Goal: Task Accomplishment & Management: Use online tool/utility

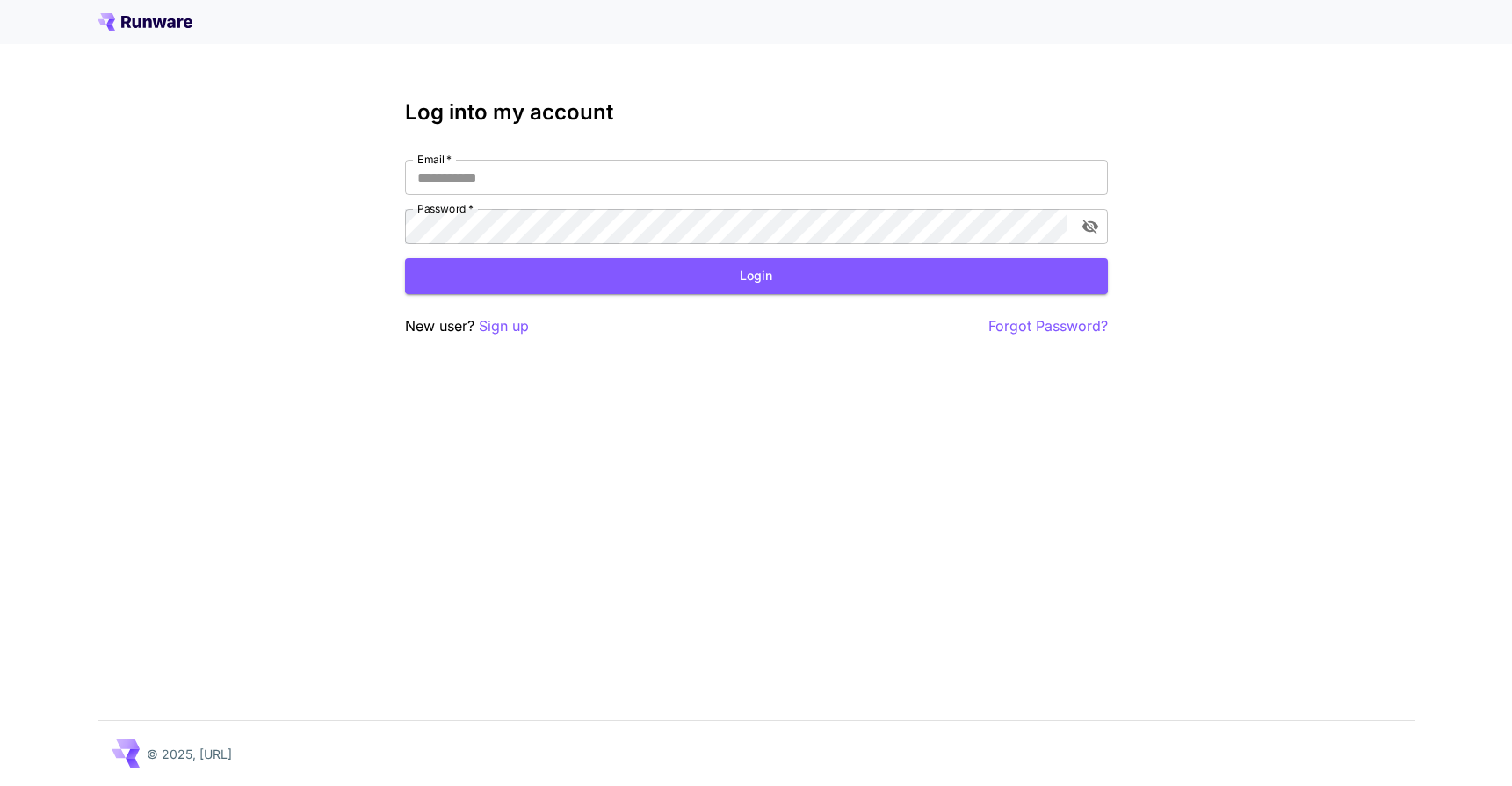
type input "**********"
click at [759, 303] on div "**********" at bounding box center [756, 218] width 703 height 237
click at [763, 287] on button "Login" at bounding box center [756, 277] width 703 height 36
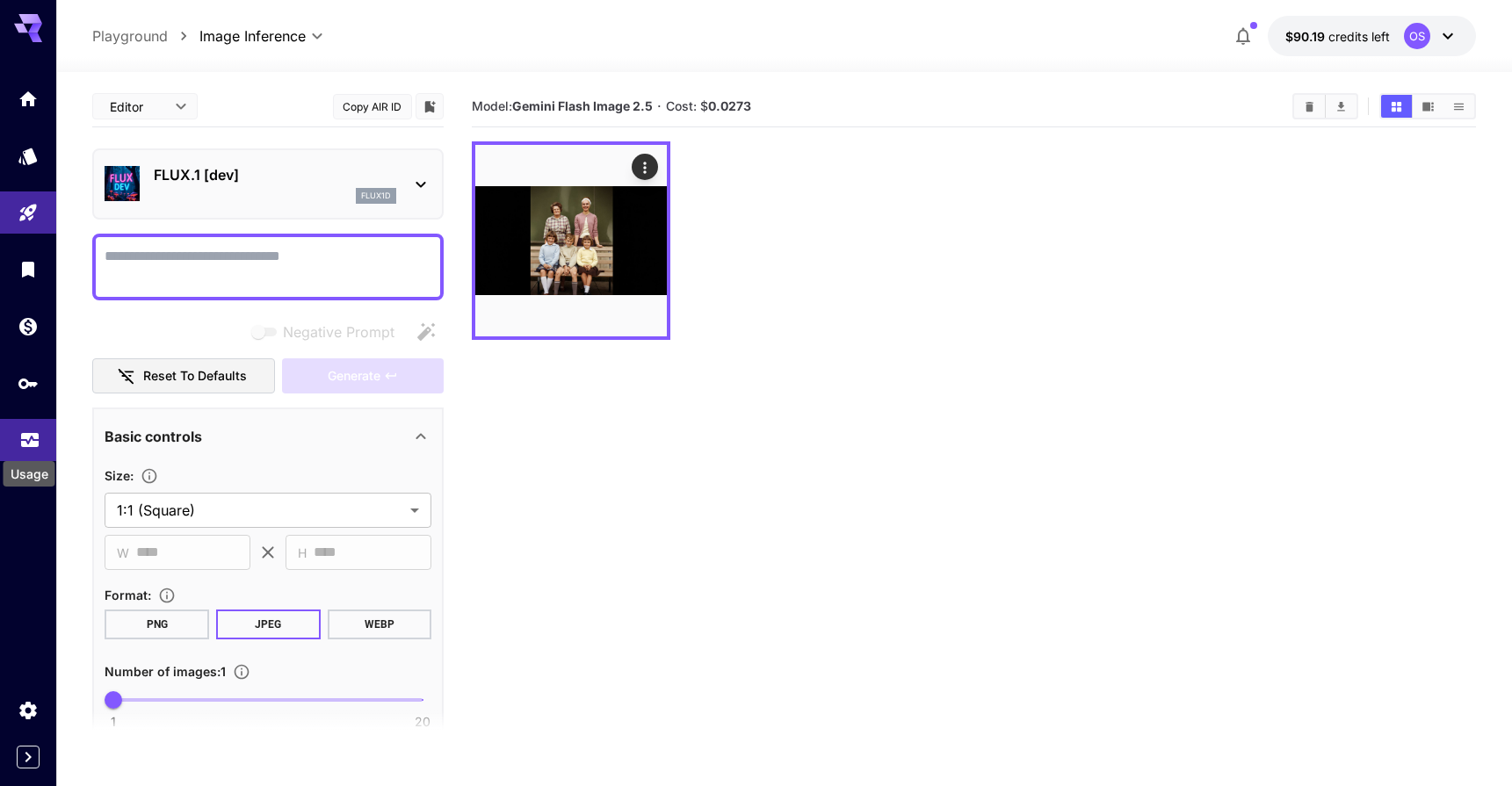
click at [28, 443] on icon "Usage" at bounding box center [29, 439] width 17 height 9
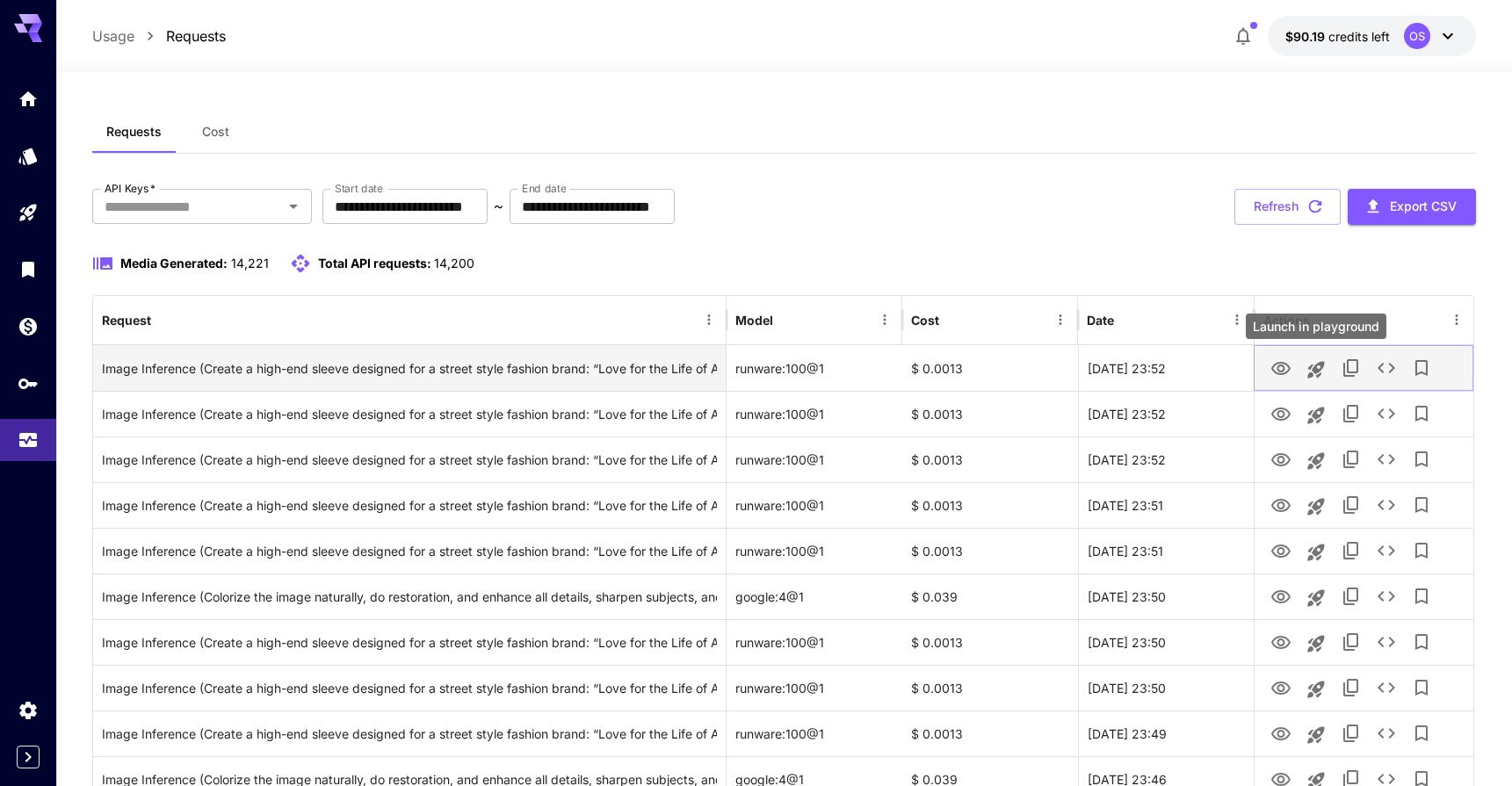
click at [1288, 368] on icon "View" at bounding box center [1280, 369] width 21 height 21
click at [1286, 369] on icon "View" at bounding box center [1280, 369] width 21 height 21
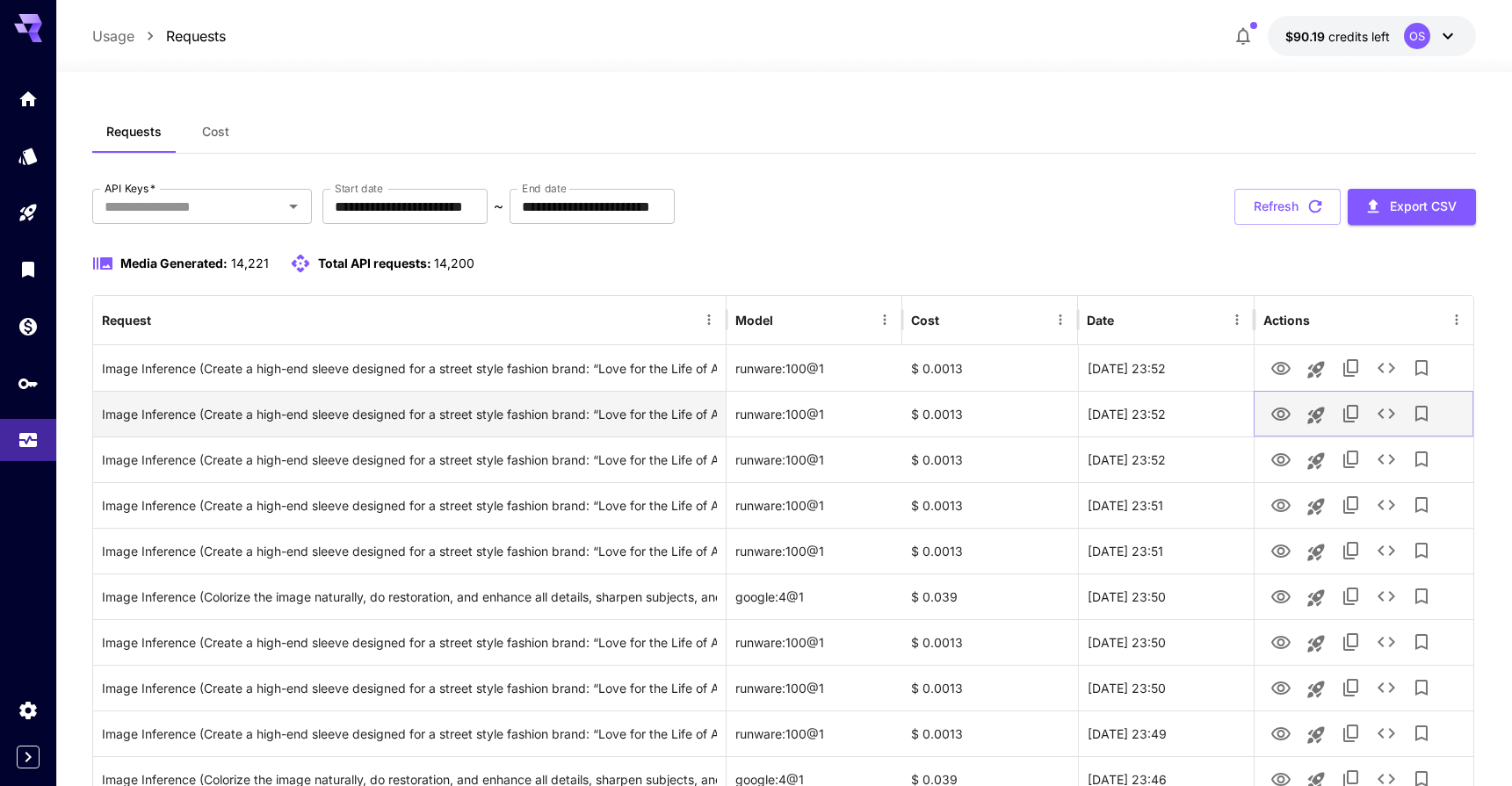
click at [1297, 410] on button "View" at bounding box center [1280, 414] width 35 height 36
click at [1284, 416] on icon "View" at bounding box center [1280, 414] width 21 height 21
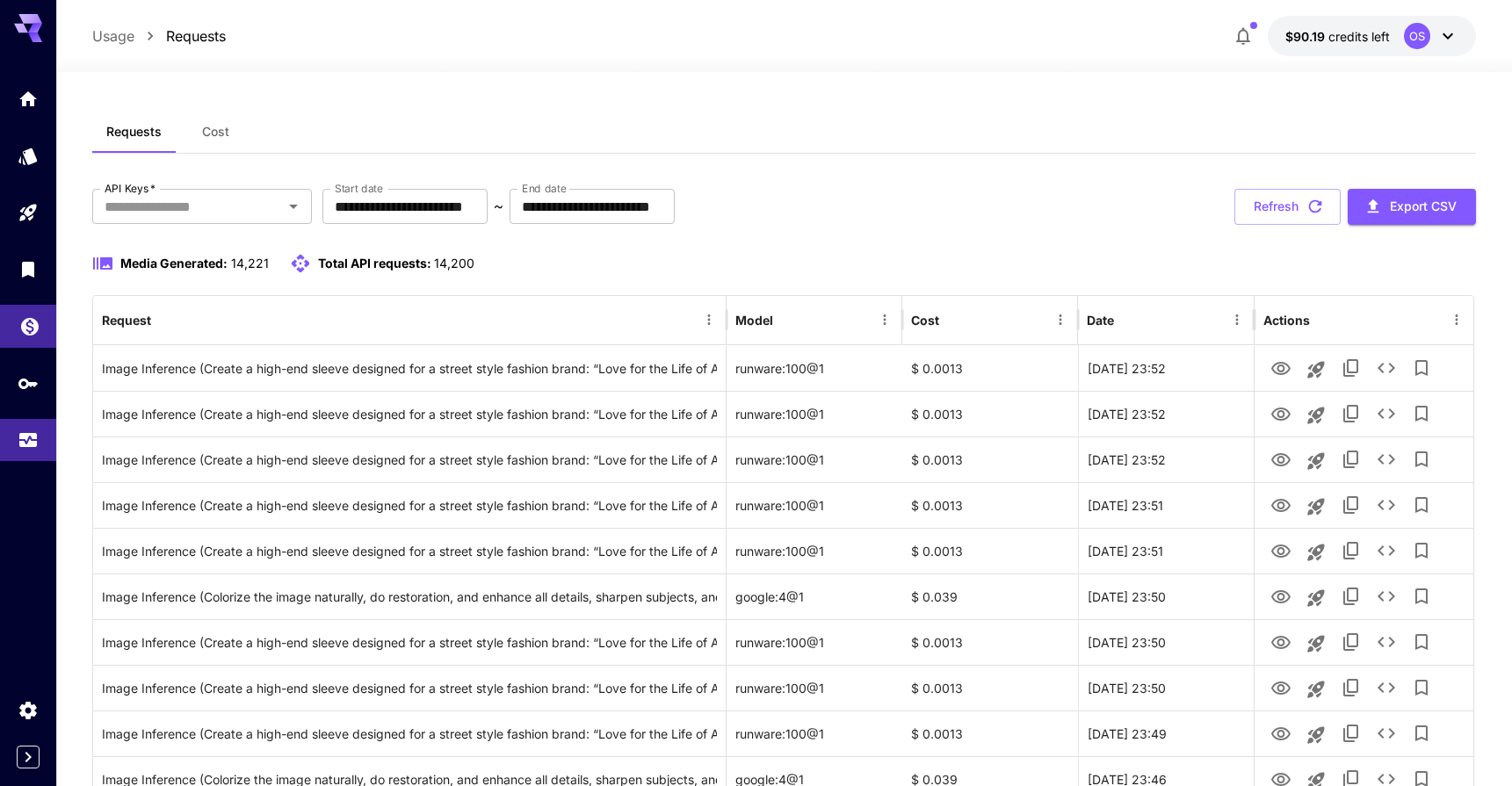
click at [38, 332] on icon "Wallet" at bounding box center [29, 321] width 21 height 21
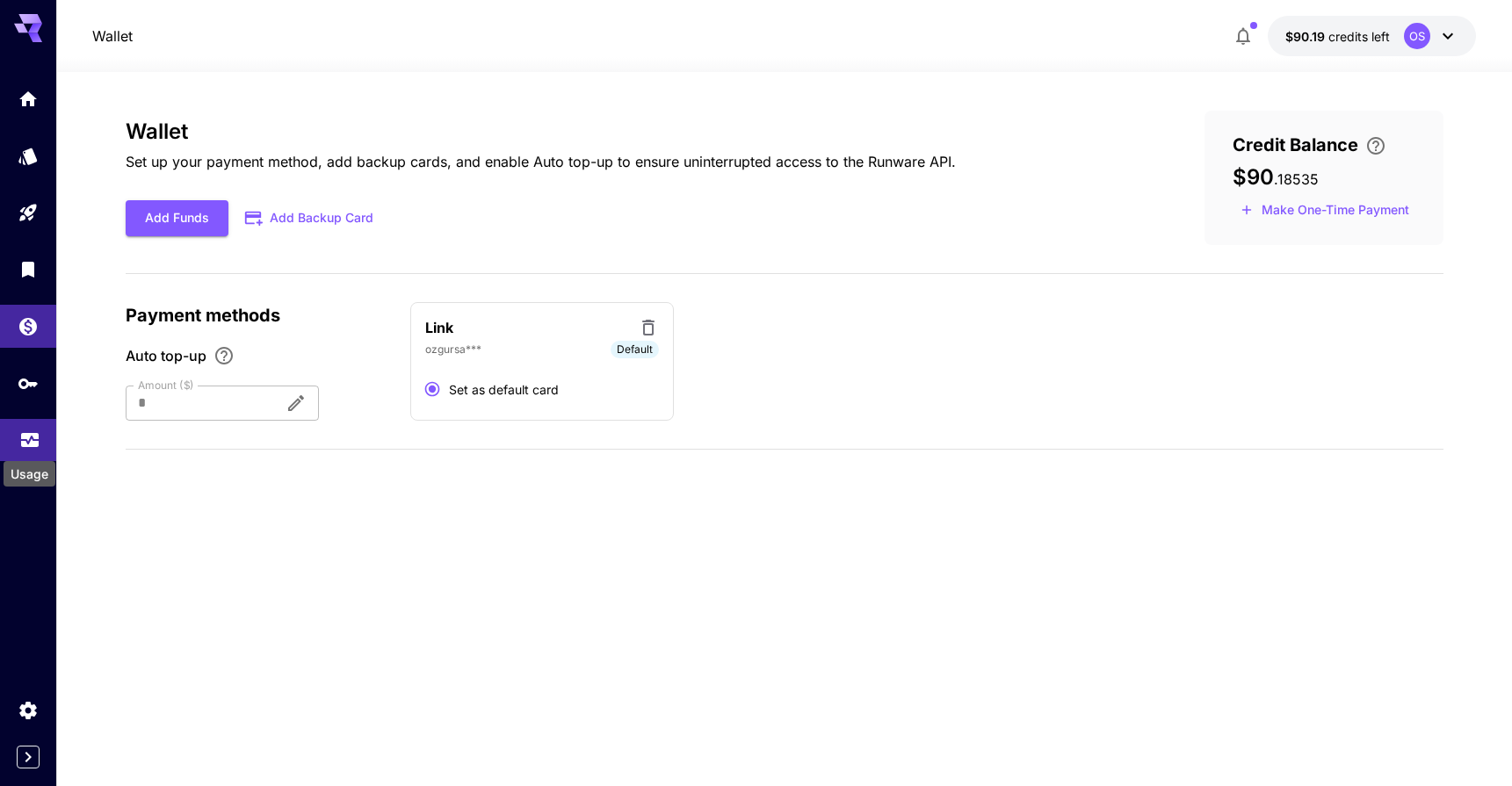
click at [33, 438] on icon "Usage" at bounding box center [29, 435] width 21 height 21
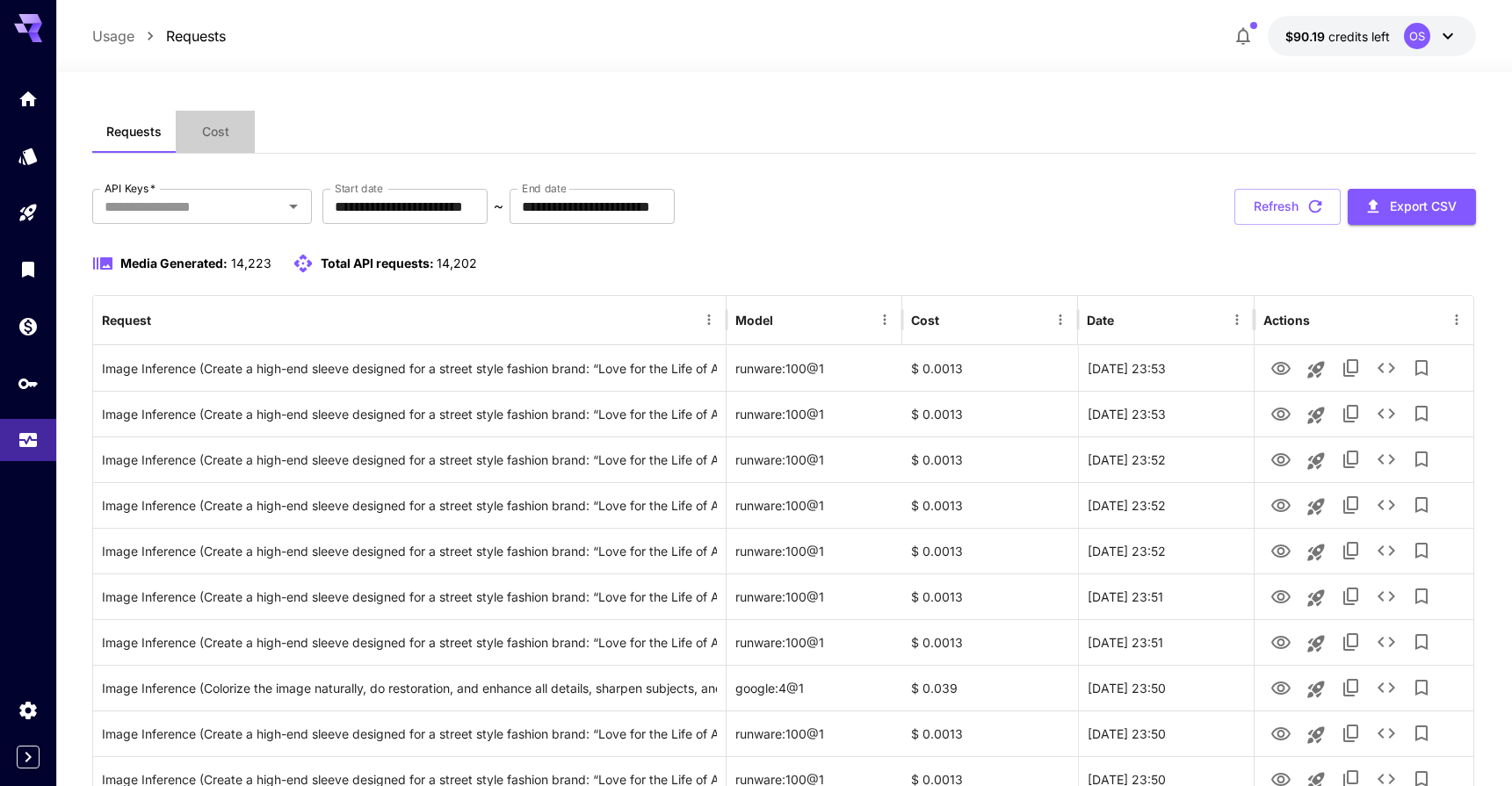
click at [209, 119] on button "Cost" at bounding box center [215, 132] width 79 height 42
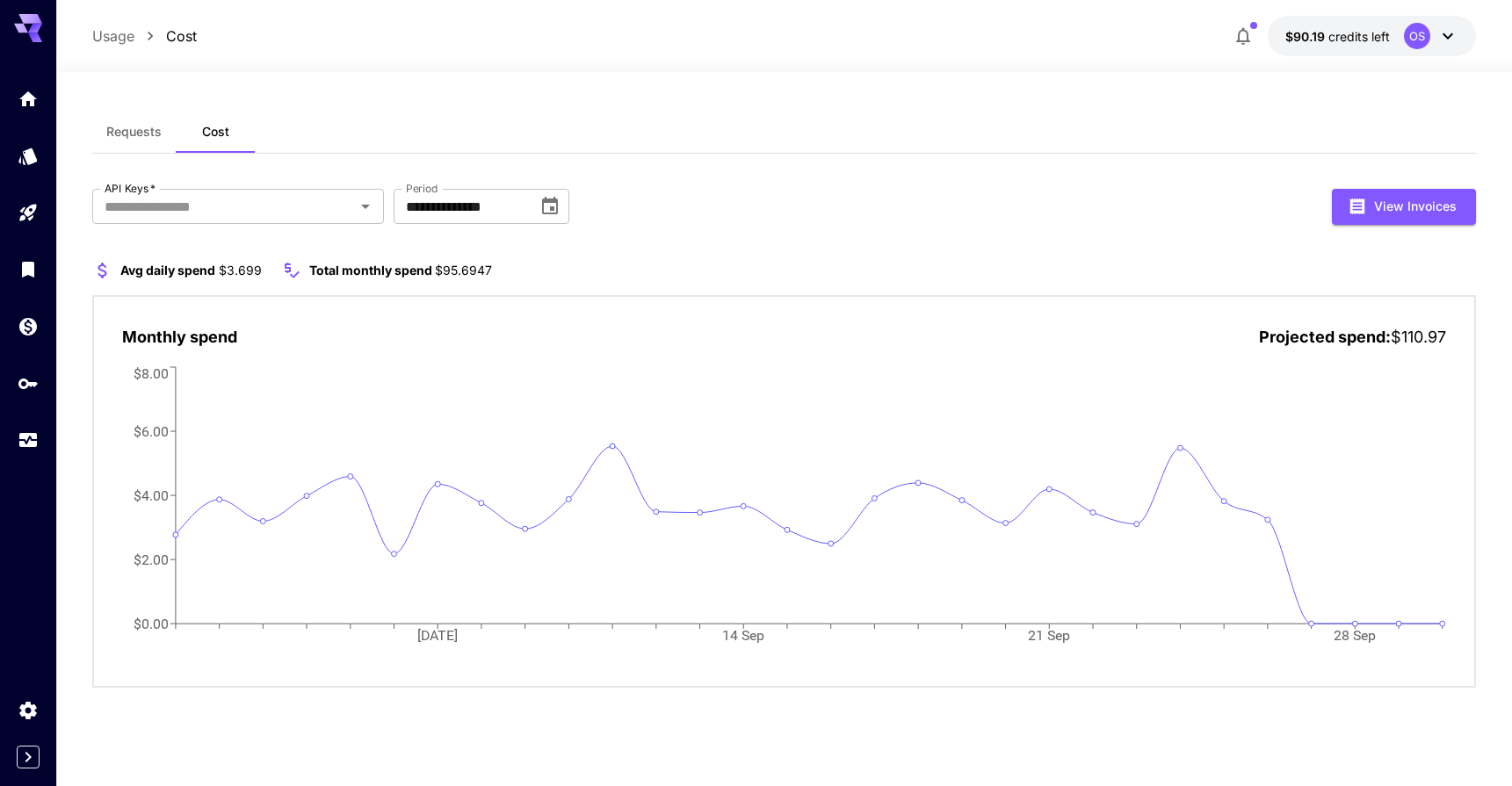
click at [149, 132] on span "Requests" at bounding box center [133, 132] width 55 height 16
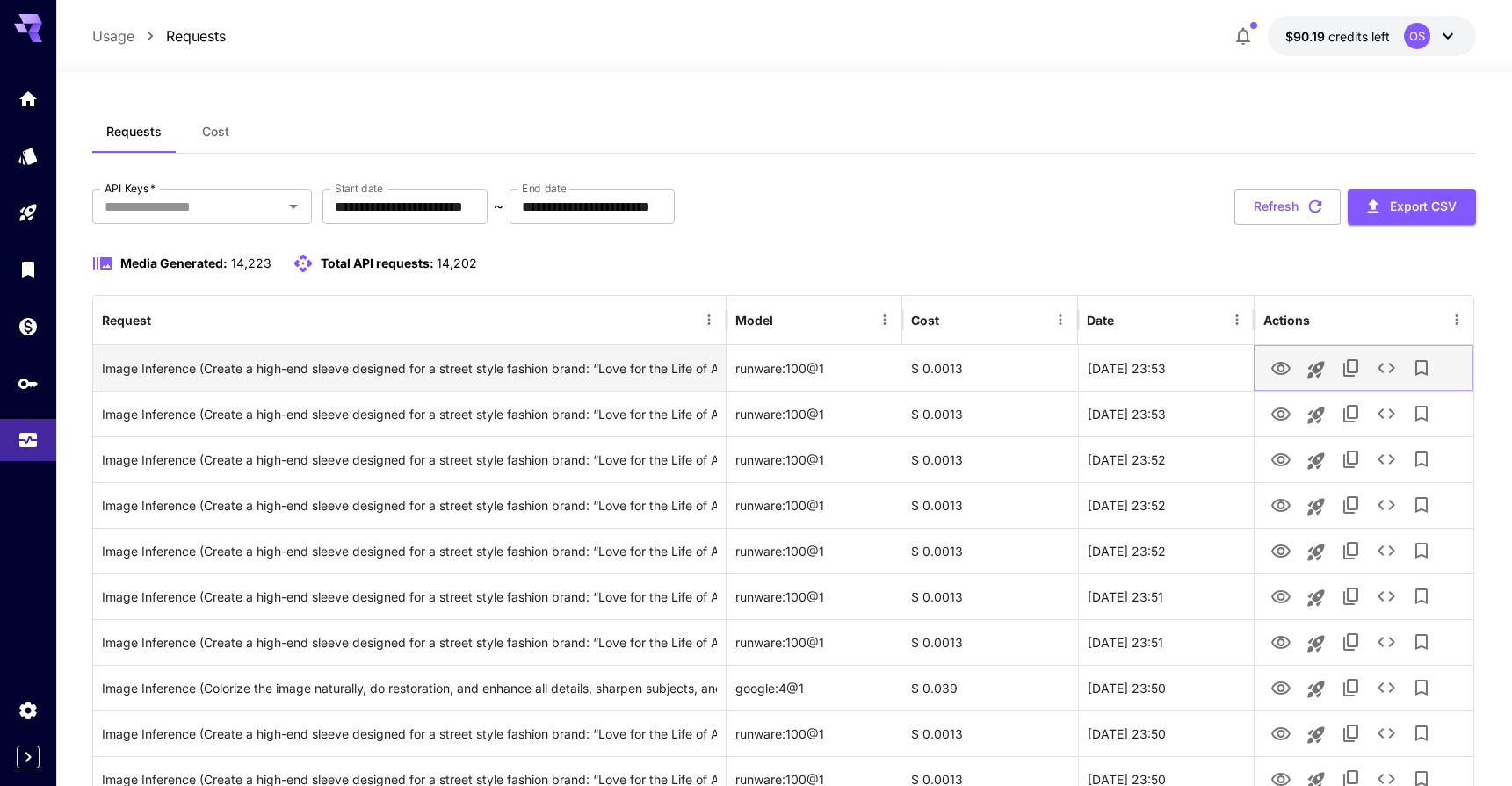
click at [1282, 371] on icon "View" at bounding box center [1280, 369] width 19 height 14
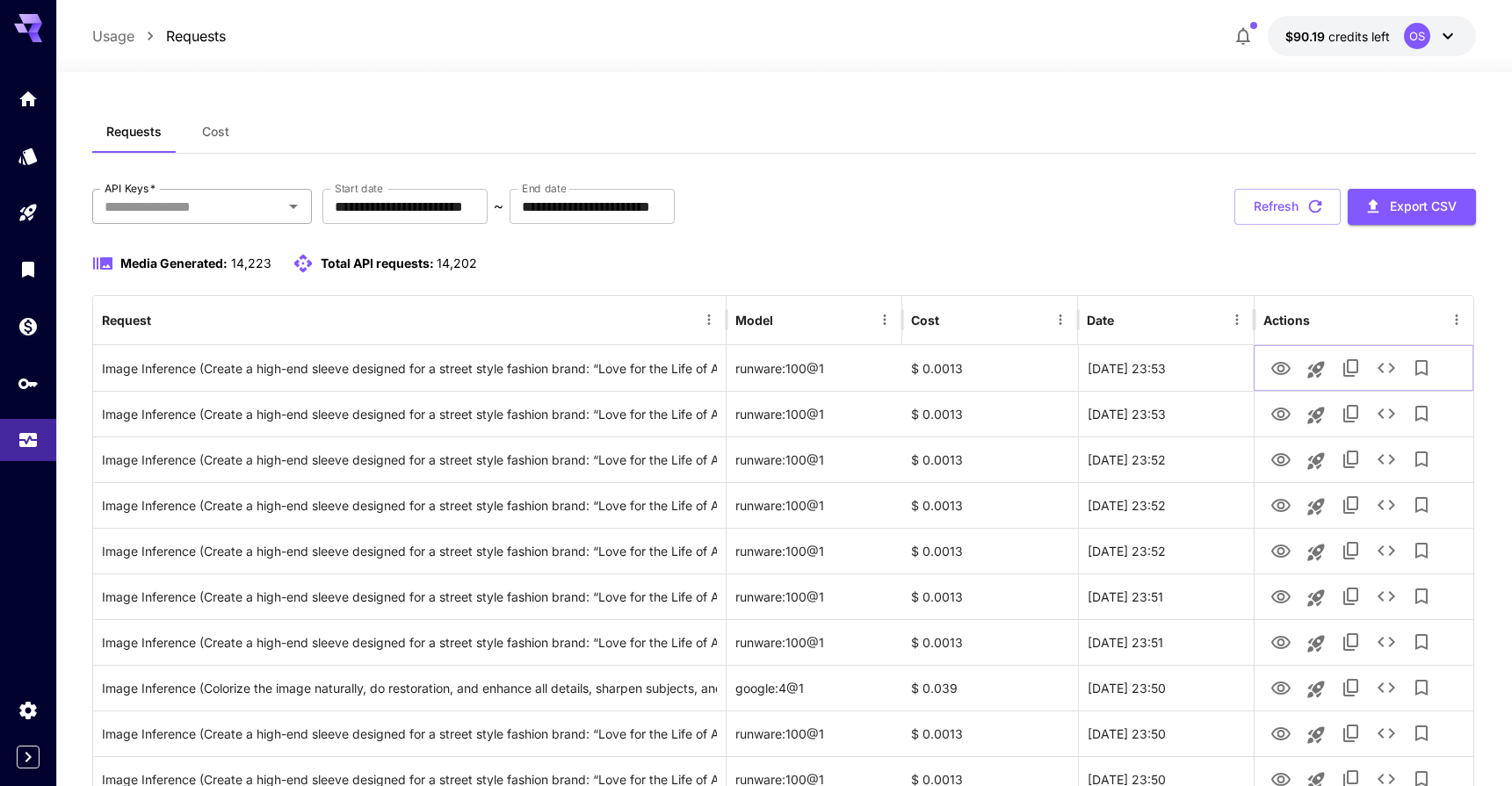
click at [290, 224] on div "API Keys   *" at bounding box center [202, 206] width 220 height 35
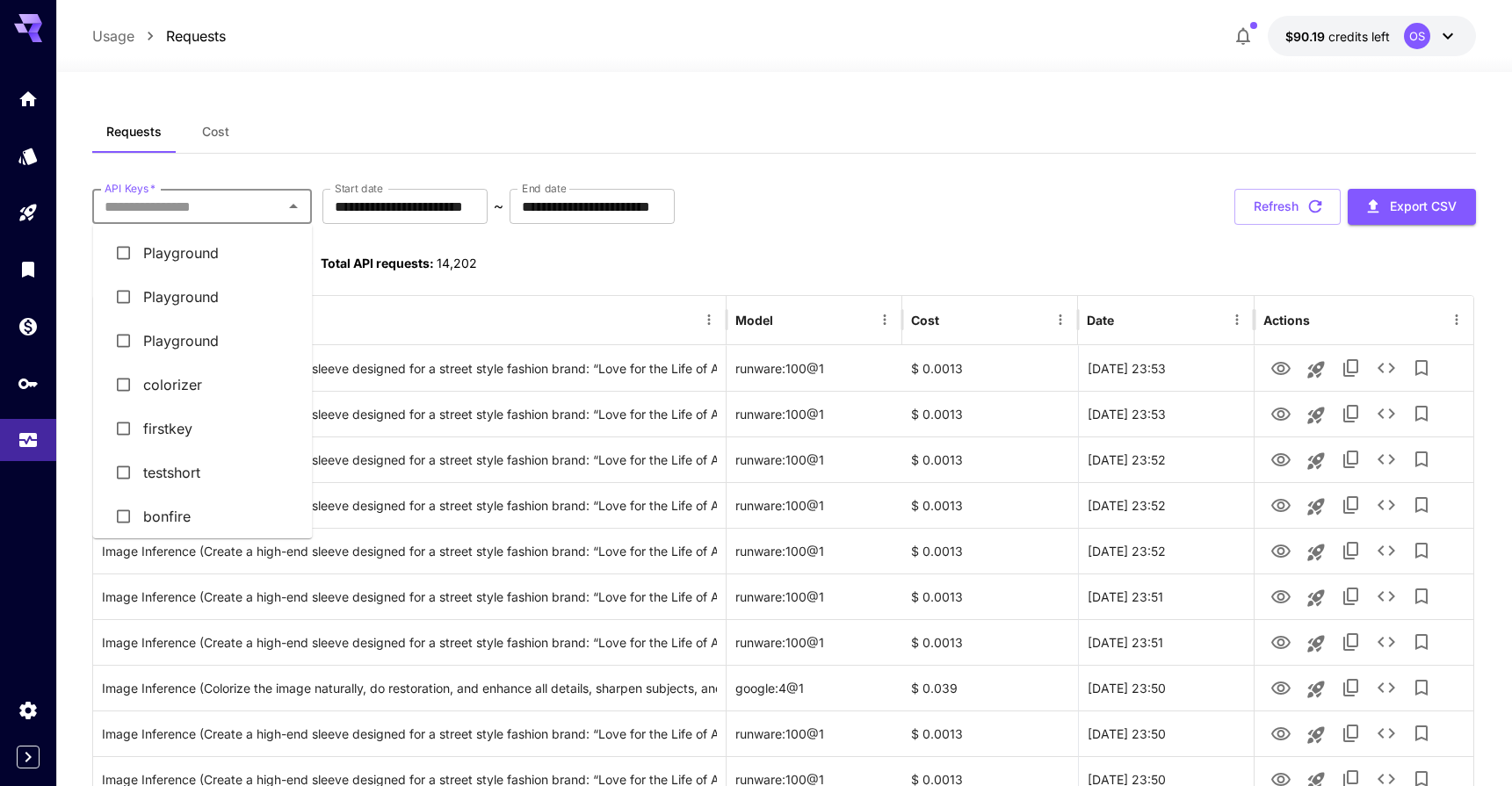
click at [189, 384] on li "colorizer" at bounding box center [203, 385] width 220 height 44
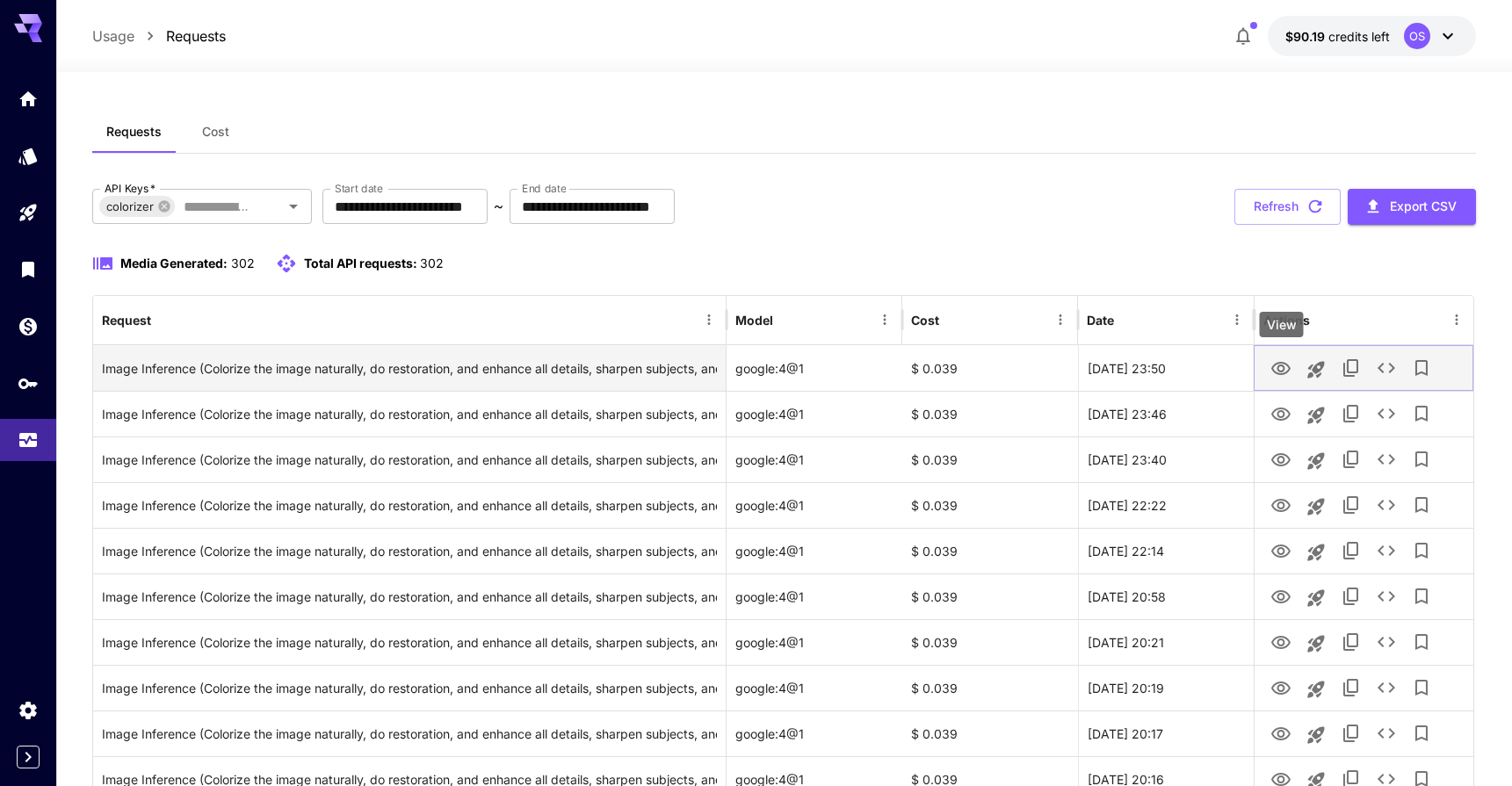
click at [1282, 370] on icon "View" at bounding box center [1280, 369] width 19 height 14
click at [1280, 368] on icon "View" at bounding box center [1280, 369] width 21 height 21
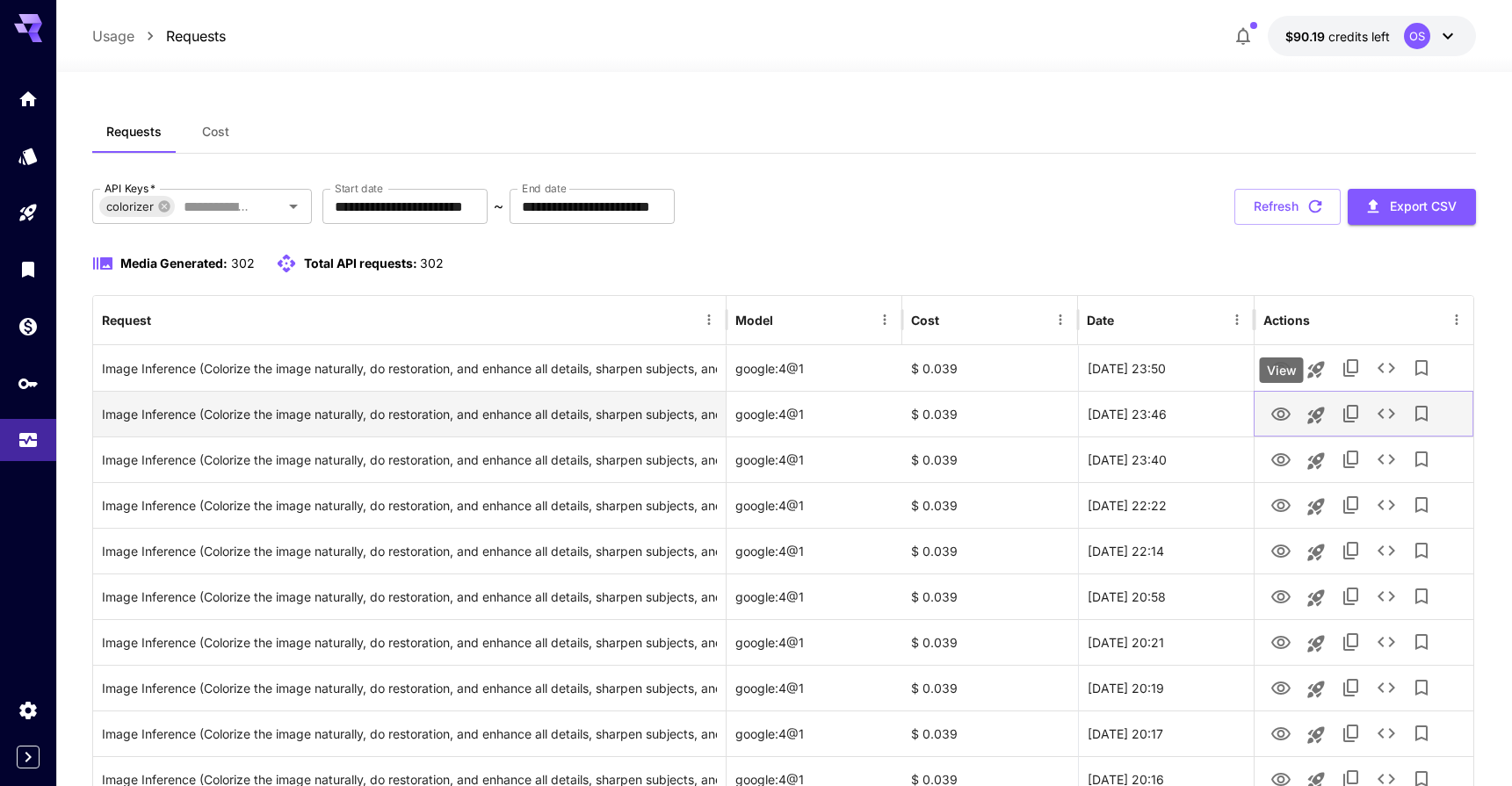
click at [1279, 399] on button "View" at bounding box center [1280, 414] width 35 height 36
click at [1277, 410] on icon "View" at bounding box center [1280, 414] width 21 height 21
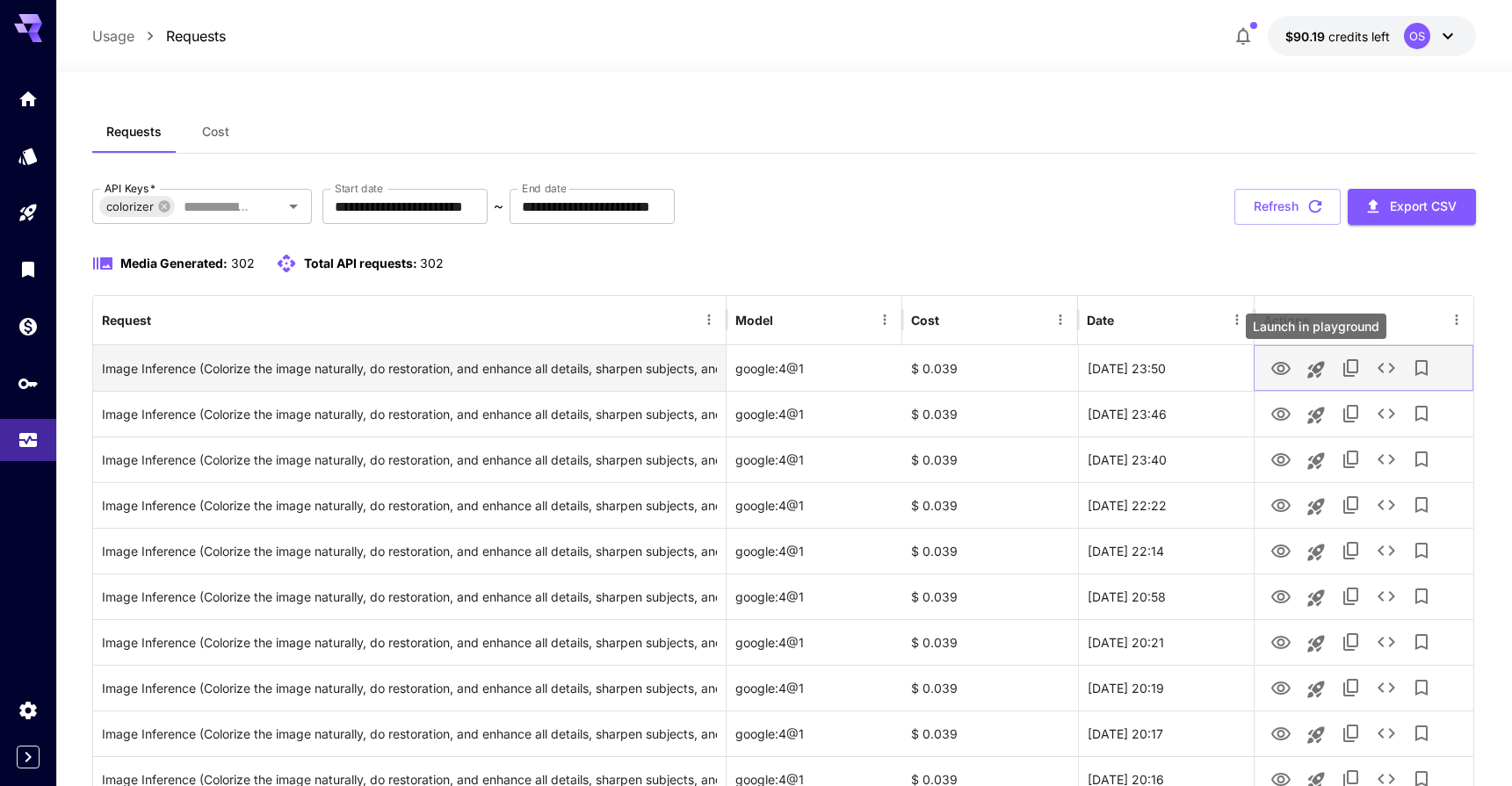
click at [1322, 375] on icon "Launch in playground" at bounding box center [1315, 370] width 21 height 21
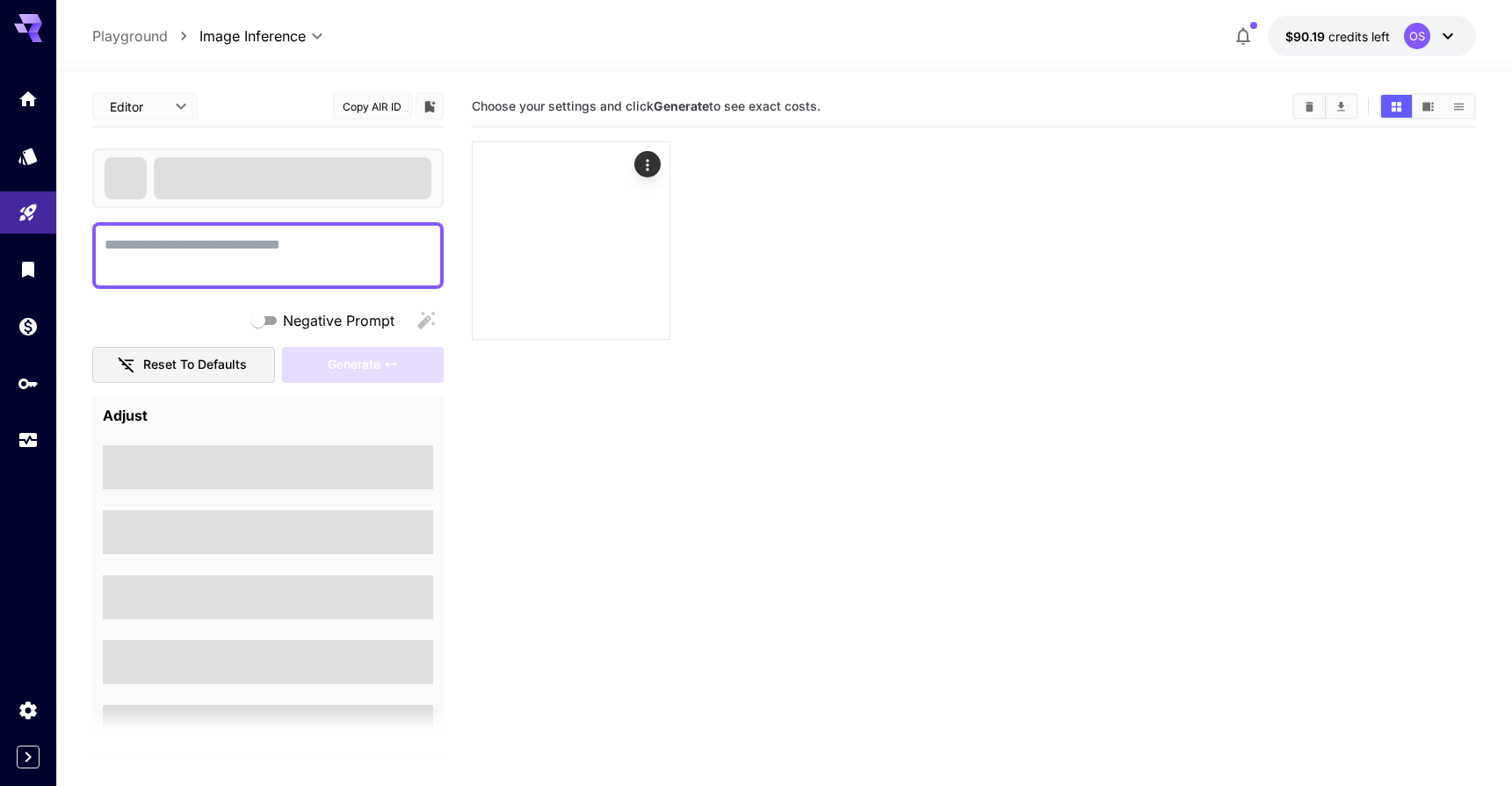
type textarea "**********"
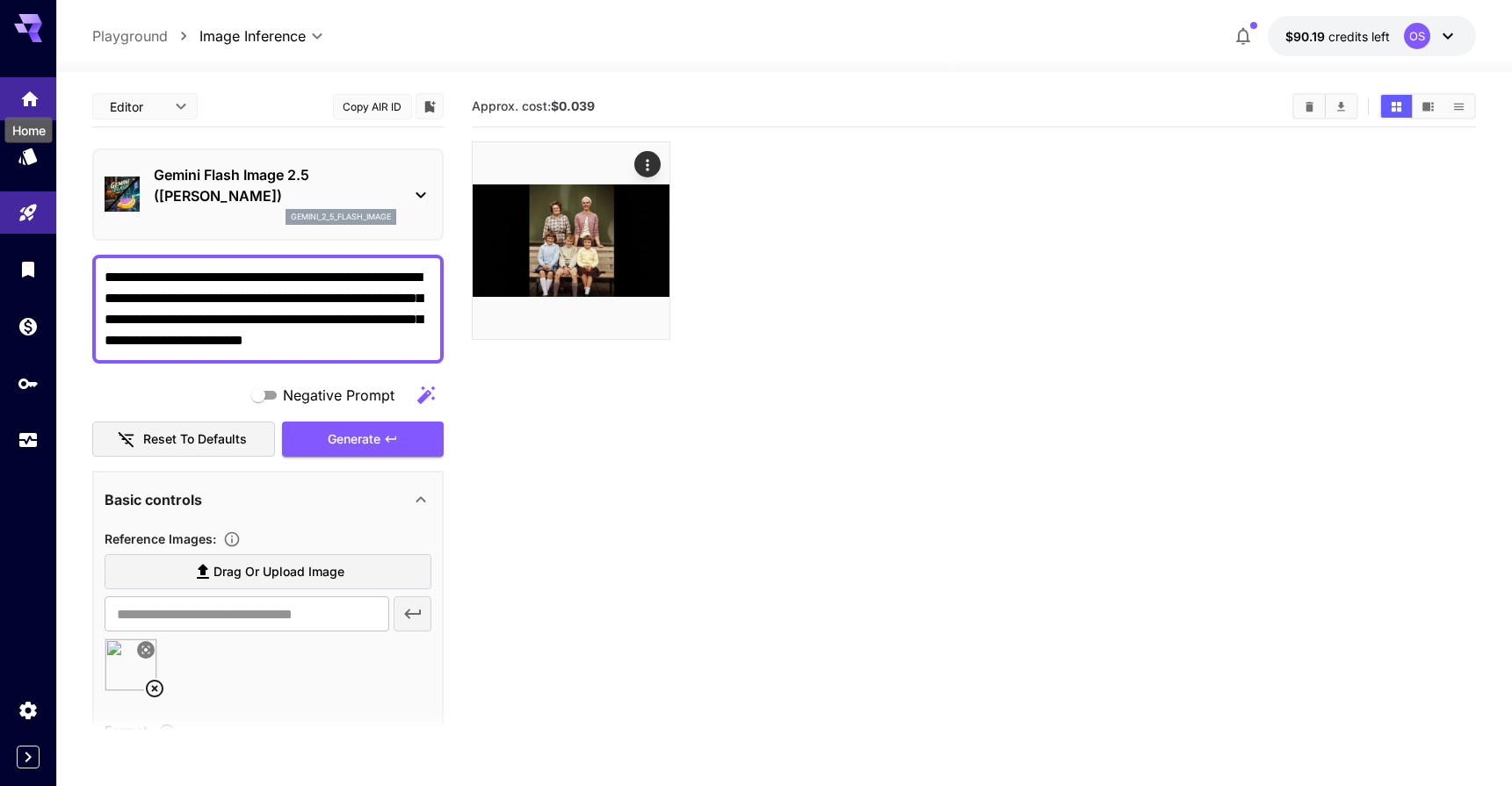
click at [27, 95] on icon "Home" at bounding box center [29, 95] width 17 height 15
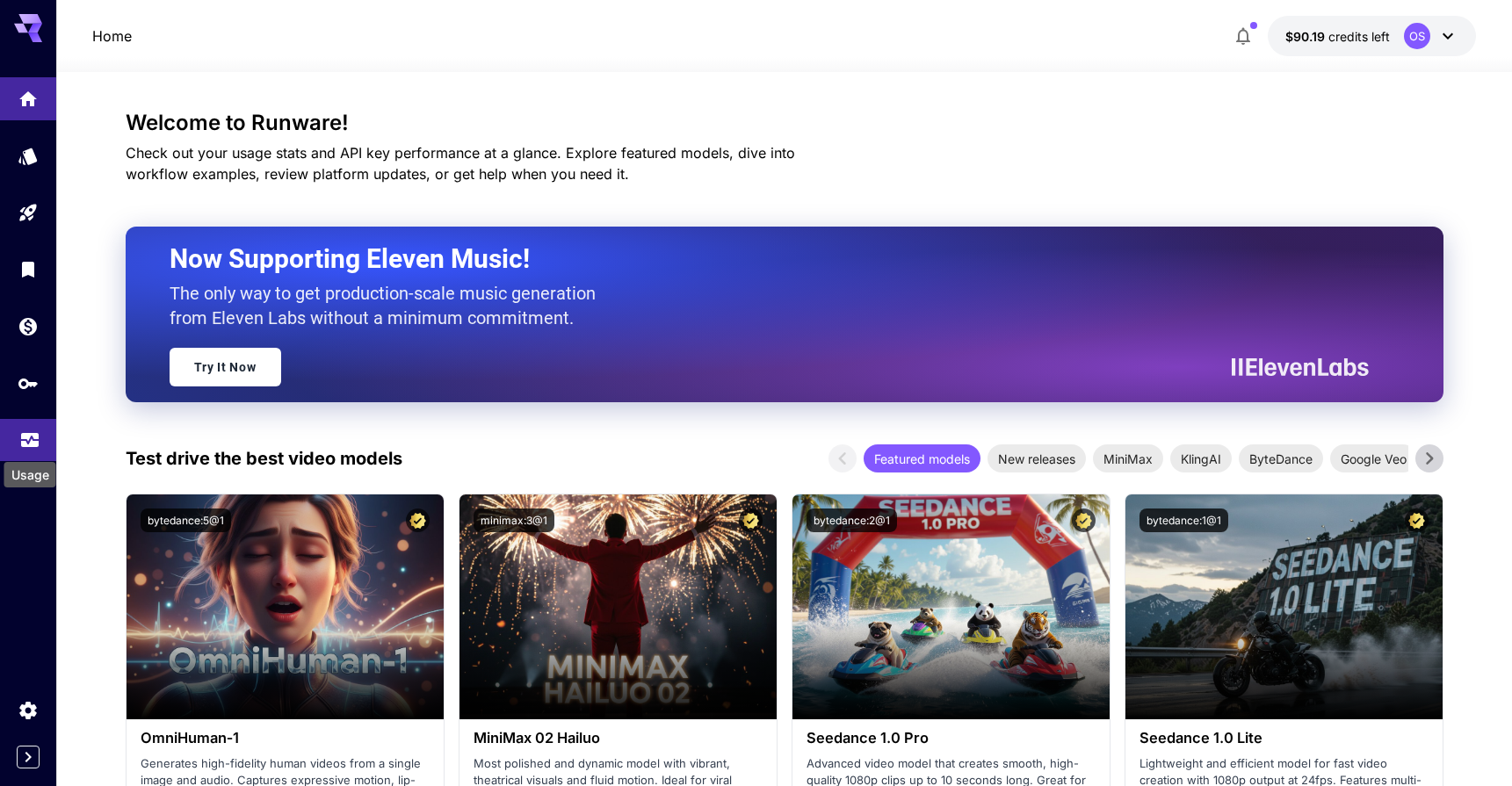
click at [28, 433] on icon "Usage" at bounding box center [29, 434] width 21 height 21
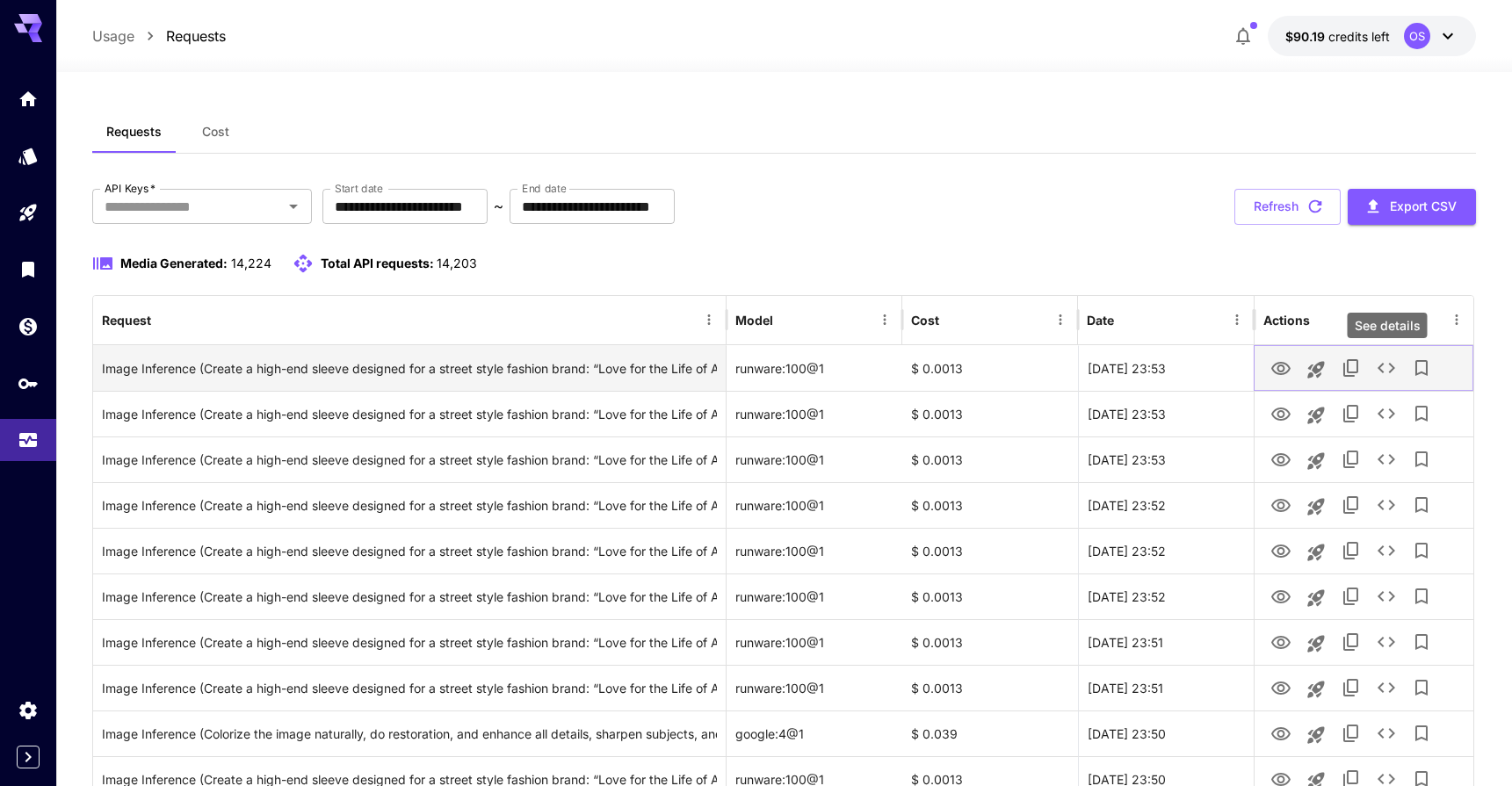
click at [1390, 369] on icon "See details" at bounding box center [1385, 368] width 21 height 21
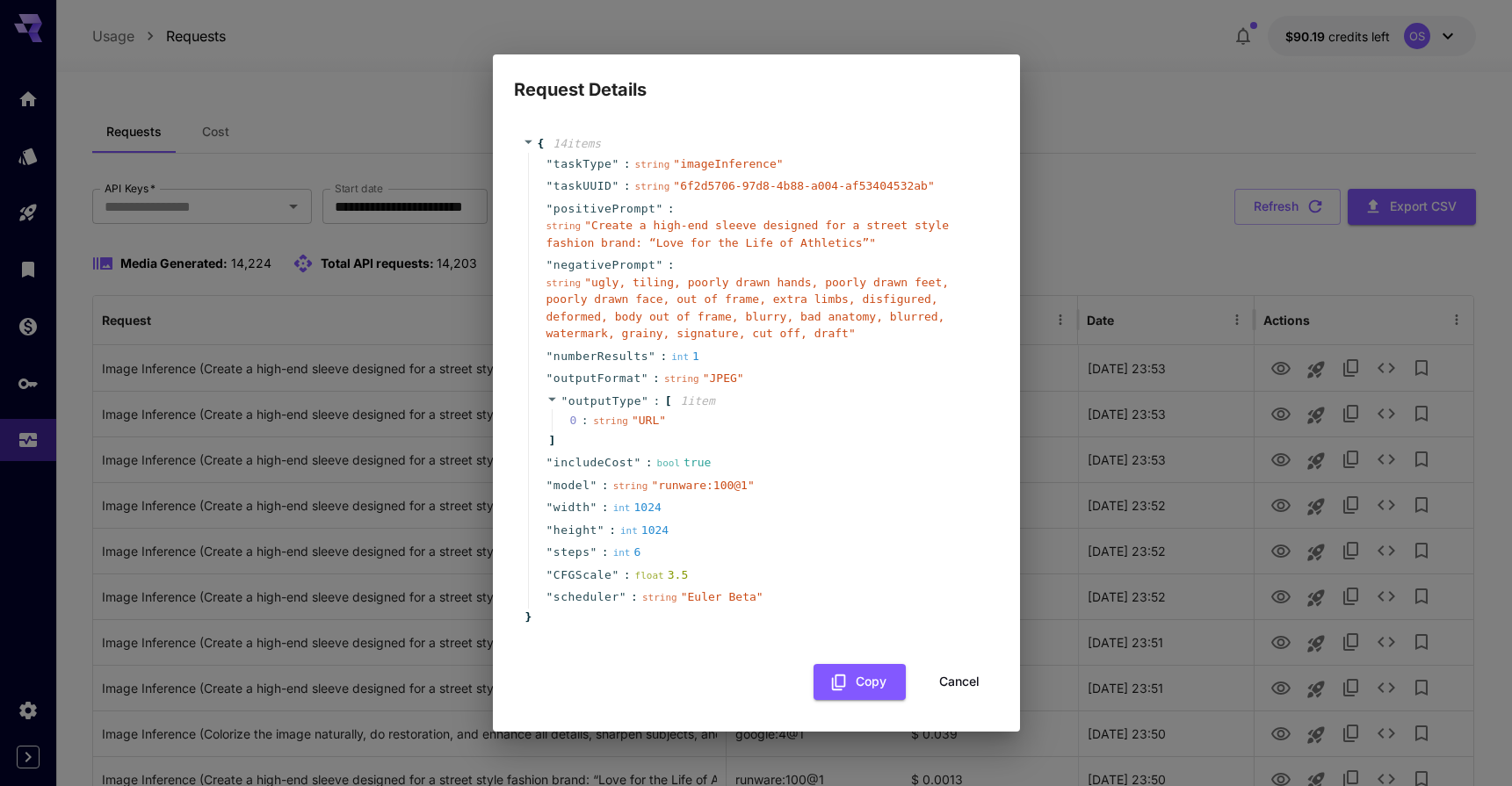
click at [1362, 333] on div "Request Details { 14 item s " taskType " : string " imageInference " " taskUUID…" at bounding box center [756, 393] width 1512 height 786
click at [958, 680] on button "Cancel" at bounding box center [960, 682] width 79 height 36
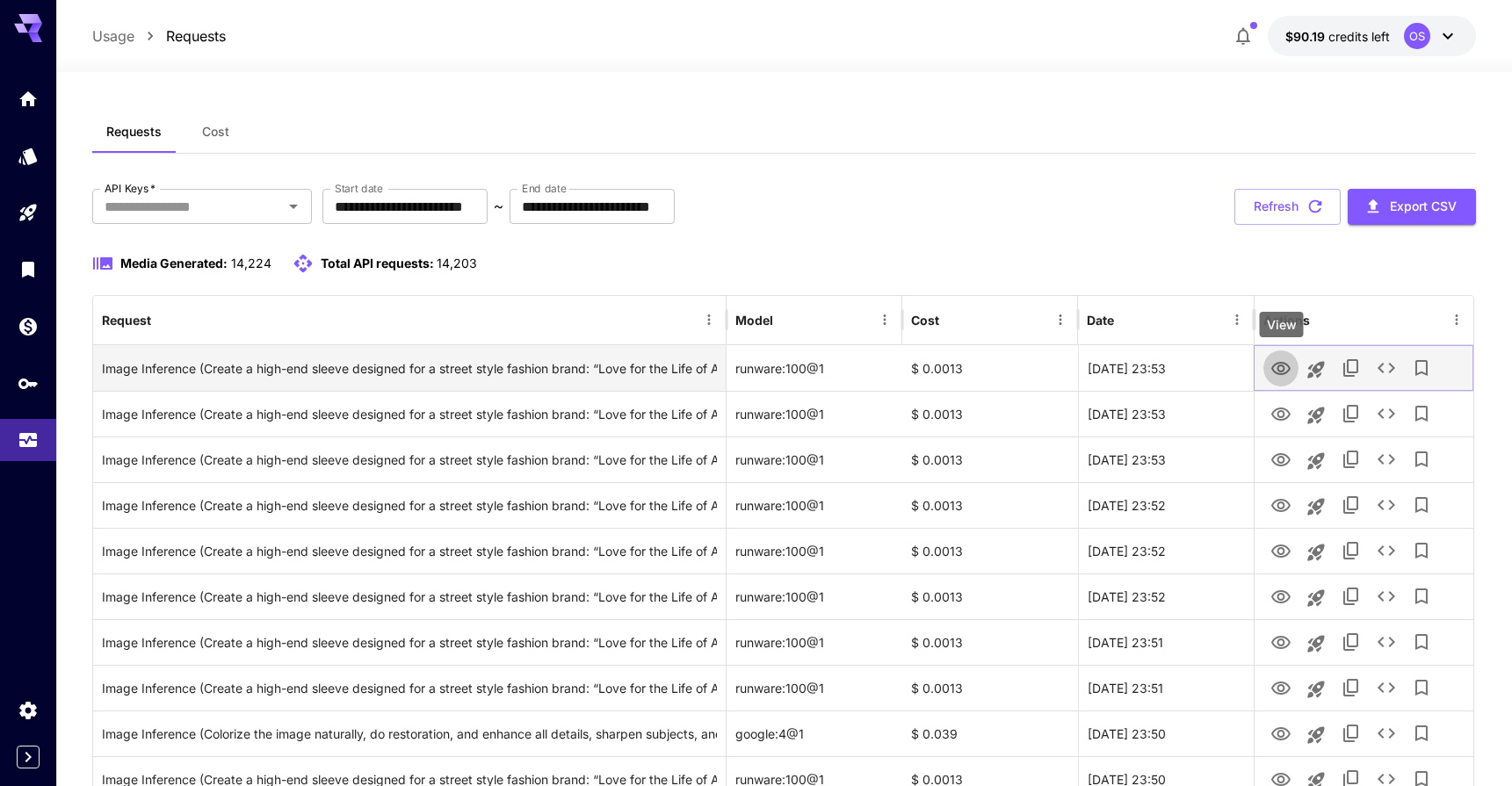
click at [1287, 380] on button "View" at bounding box center [1280, 368] width 35 height 36
click at [1280, 367] on icon "View" at bounding box center [1280, 369] width 21 height 21
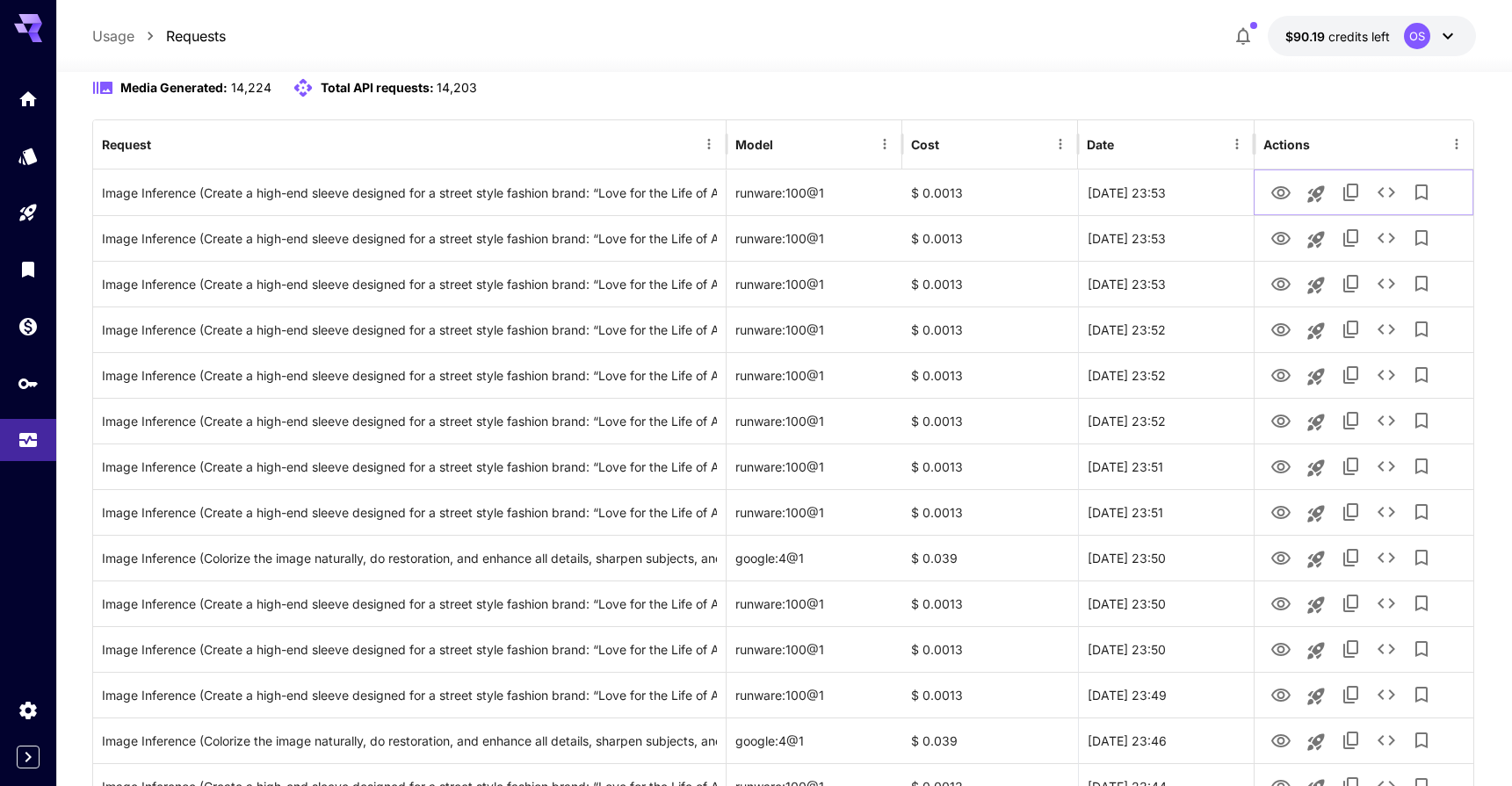
scroll to position [259, 0]
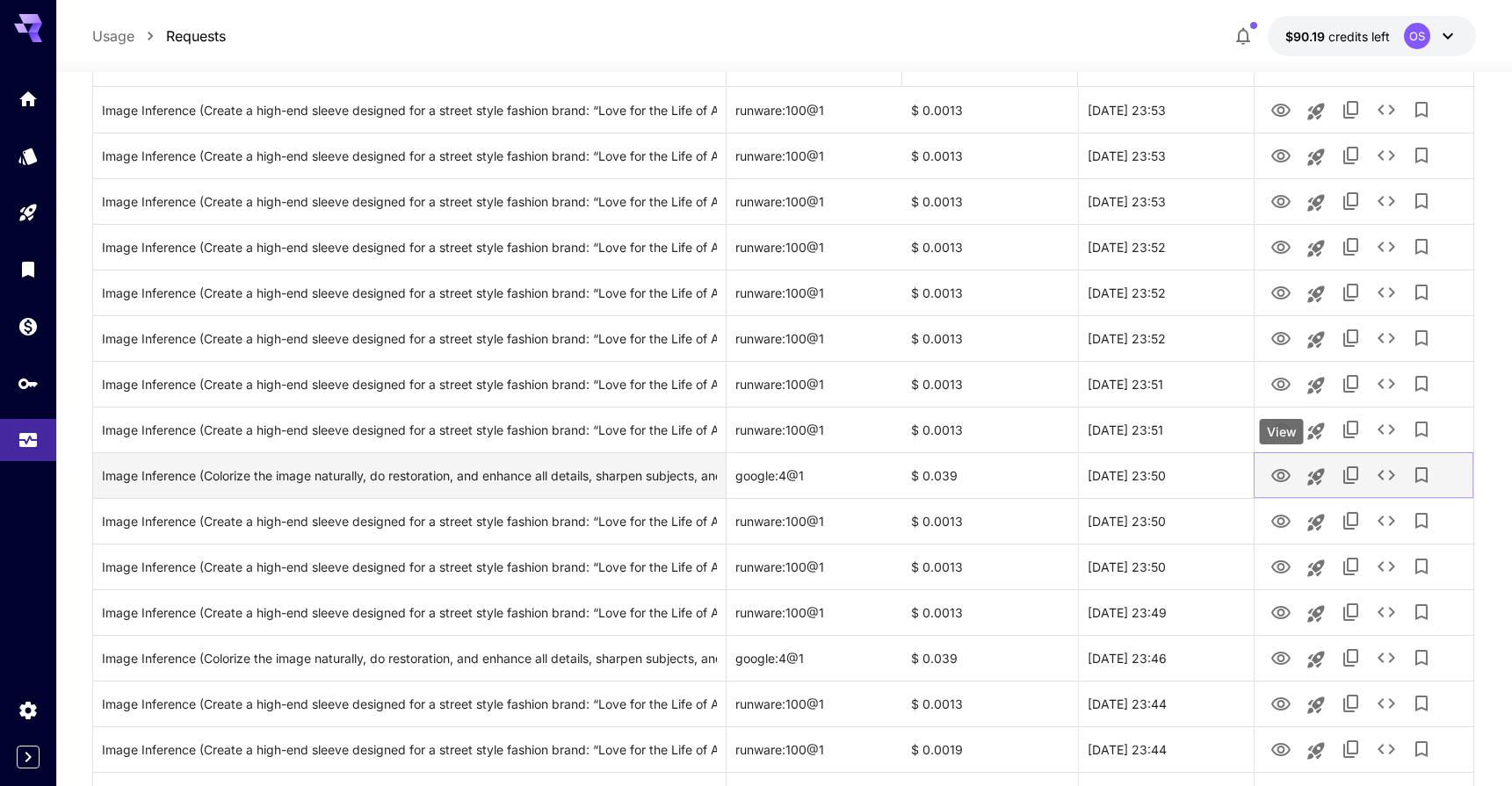
click at [1288, 480] on icon "View" at bounding box center [1280, 476] width 21 height 21
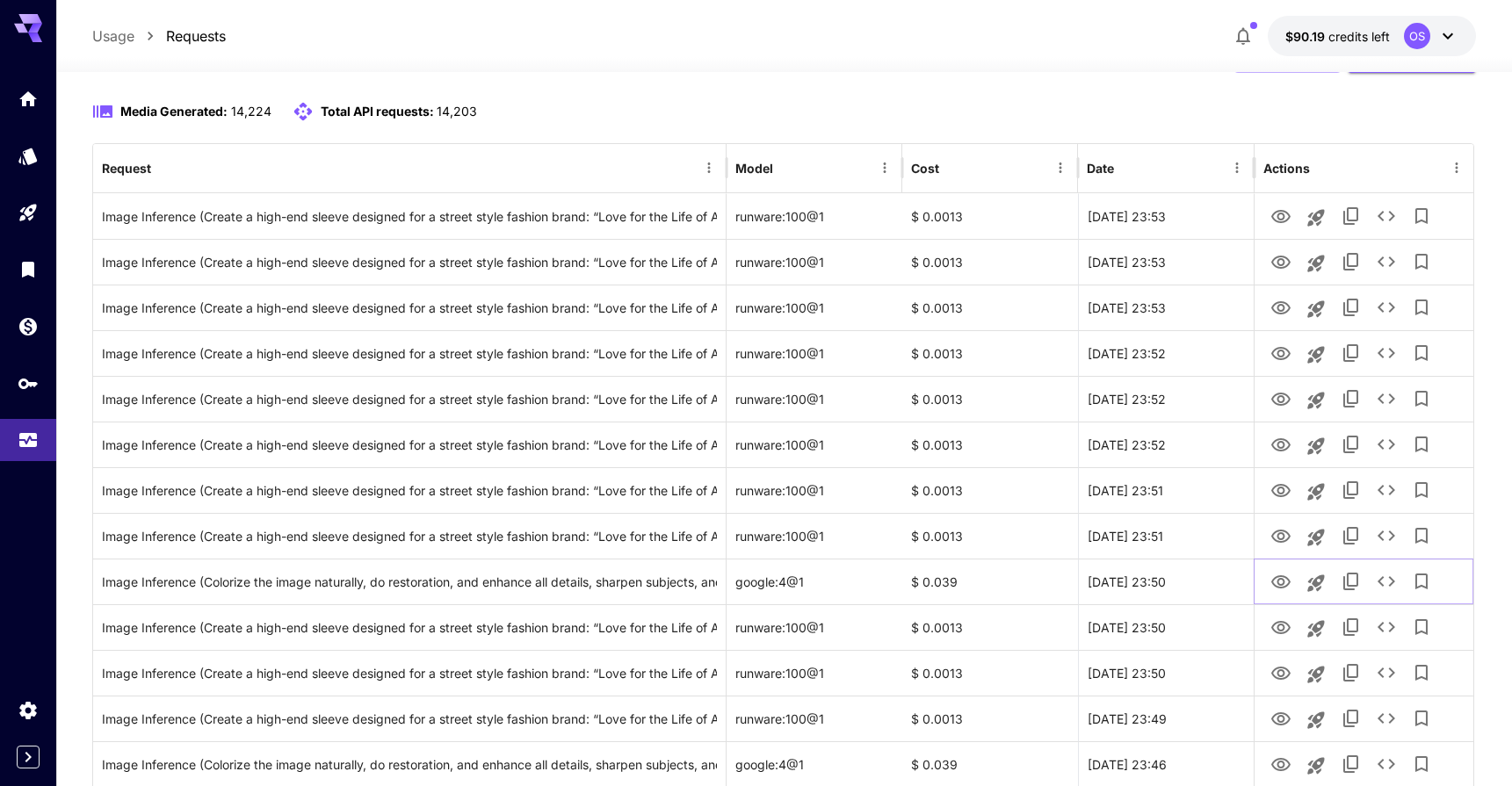
scroll to position [0, 0]
